Goal: Navigation & Orientation: Locate item on page

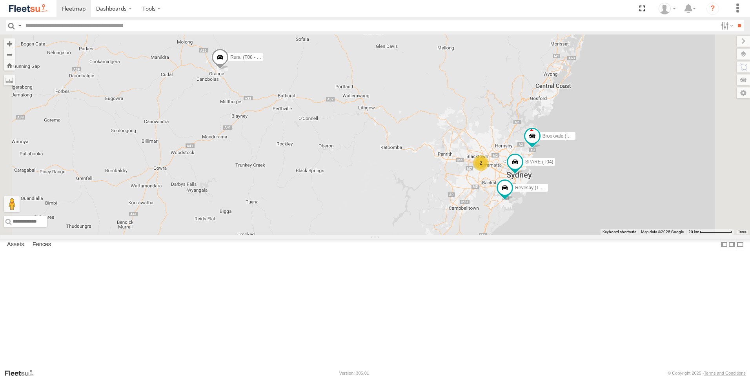
click at [295, 177] on div "Brookvale (T10 - [PERSON_NAME]) Rural (T08 - [PERSON_NAME]) Revesby (T07 - [PER…" at bounding box center [375, 135] width 750 height 200
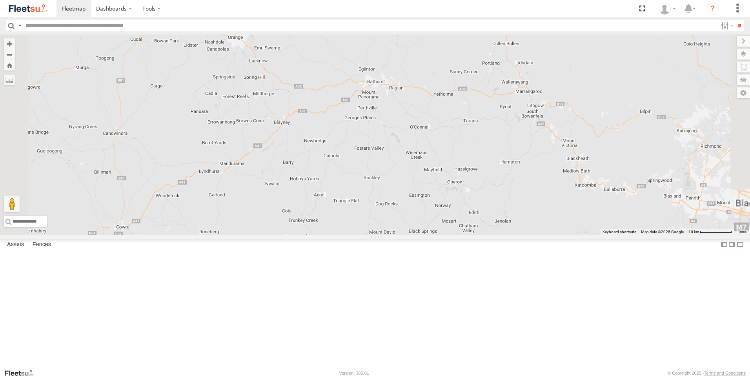
click at [295, 177] on div "Brookvale (T10 - [PERSON_NAME]) Rural (T08 - [PERSON_NAME]) Revesby (T07 - [PER…" at bounding box center [375, 135] width 750 height 200
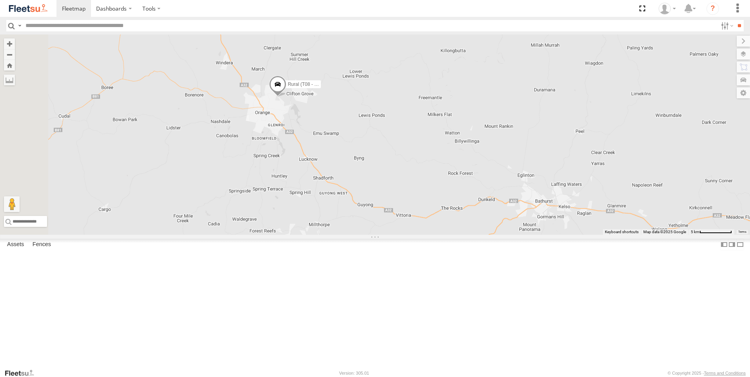
drag, startPoint x: 326, startPoint y: 123, endPoint x: 315, endPoint y: 272, distance: 149.5
click at [315, 235] on div "Brookvale (T10 - [PERSON_NAME]) Rural (T08 - [PERSON_NAME]) Revesby (T07 - [PER…" at bounding box center [375, 135] width 750 height 200
click at [399, 182] on div "Brookvale (T10 - [PERSON_NAME]) Rural (T08 - [PERSON_NAME]) Revesby (T07 - [PER…" at bounding box center [375, 135] width 750 height 200
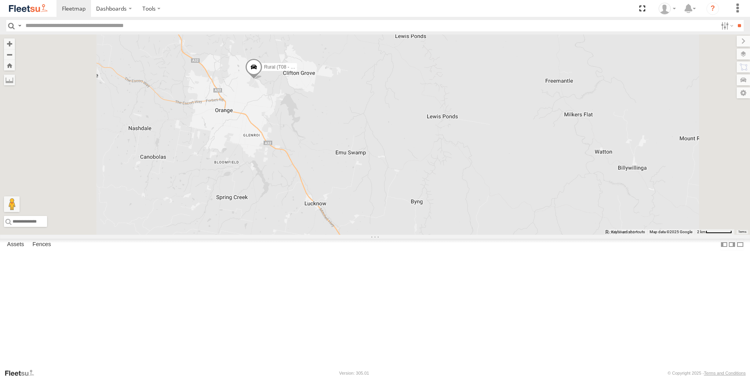
click at [400, 181] on div "Brookvale (T10 - [PERSON_NAME]) Rural (T08 - [PERSON_NAME]) Revesby (T07 - [PER…" at bounding box center [375, 135] width 750 height 200
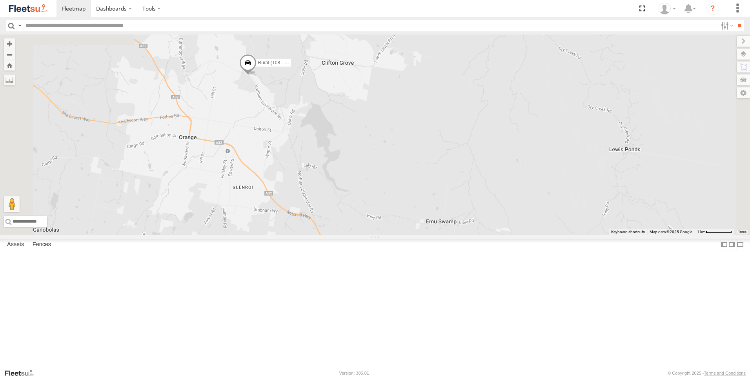
drag, startPoint x: 365, startPoint y: 159, endPoint x: 408, endPoint y: 193, distance: 55.3
click at [408, 193] on div "Brookvale (T10 - [PERSON_NAME]) Rural (T08 - [PERSON_NAME]) Revesby (T07 - [PER…" at bounding box center [375, 135] width 750 height 200
click at [337, 158] on div "Brookvale (T10 - [PERSON_NAME]) Rural (T08 - [PERSON_NAME]) Revesby (T07 - [PER…" at bounding box center [375, 135] width 750 height 200
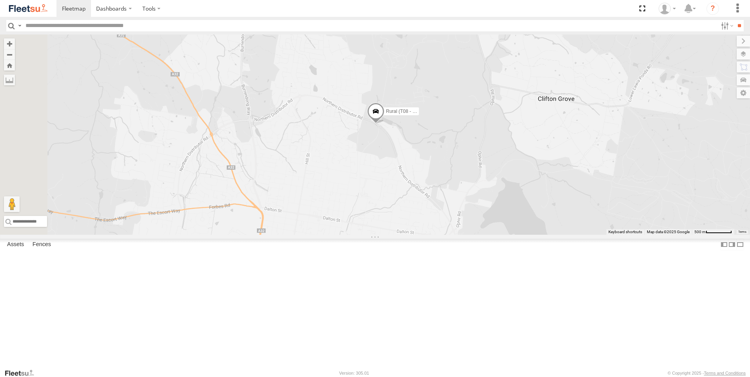
drag, startPoint x: 326, startPoint y: 162, endPoint x: 446, endPoint y: 227, distance: 135.9
click at [446, 227] on div "Brookvale (T10 - [PERSON_NAME]) Rural (T08 - [PERSON_NAME]) Revesby (T07 - [PER…" at bounding box center [375, 135] width 750 height 200
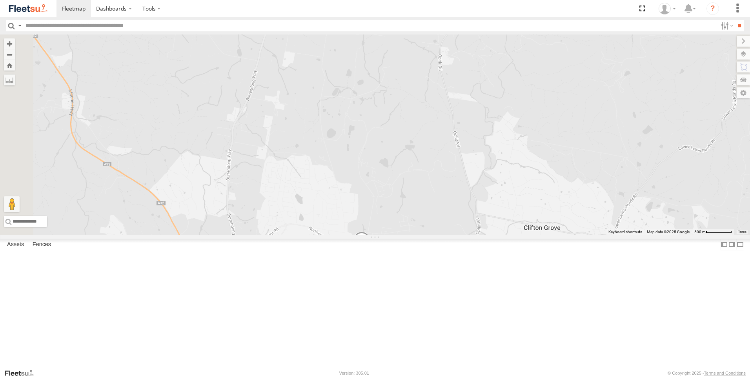
drag, startPoint x: 397, startPoint y: 122, endPoint x: 383, endPoint y: 243, distance: 122.1
click at [383, 235] on div "Brookvale (T10 - [PERSON_NAME]) Rural (T08 - [PERSON_NAME]) Revesby (T07 - [PER…" at bounding box center [375, 135] width 750 height 200
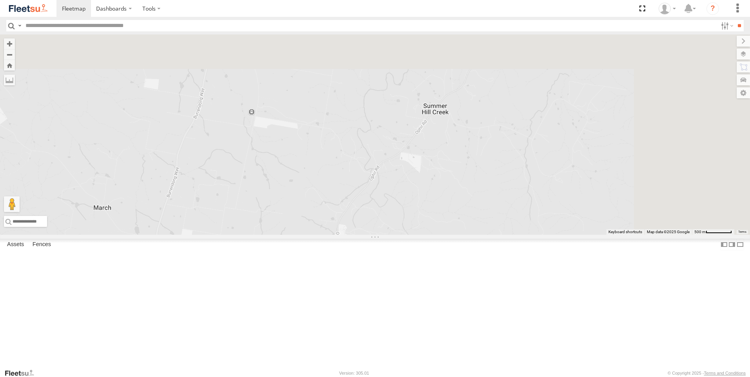
drag, startPoint x: 447, startPoint y: 134, endPoint x: 345, endPoint y: 312, distance: 204.7
click at [345, 235] on div "Brookvale (T10 - [PERSON_NAME]) Rural (T08 - [PERSON_NAME]) Revesby (T07 - [PER…" at bounding box center [375, 135] width 750 height 200
click at [371, 235] on div "Brookvale (T10 - [PERSON_NAME]) Rural (T08 - [PERSON_NAME]) Revesby (T07 - [PER…" at bounding box center [375, 135] width 750 height 200
